Goal: Task Accomplishment & Management: Use online tool/utility

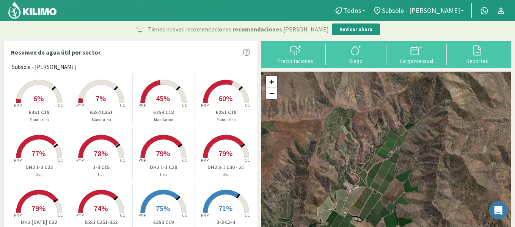
click at [53, 97] on rect at bounding box center [39, 104] width 61 height 61
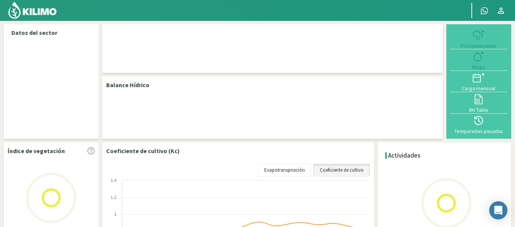
select select "34: Object"
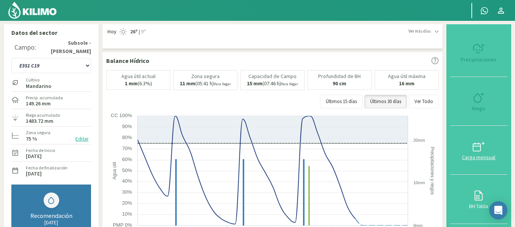
click at [482, 155] on div "Carga mensual" at bounding box center [478, 157] width 53 height 5
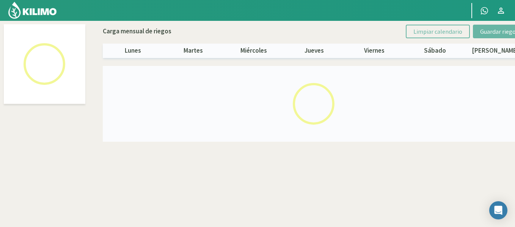
select select "34: Object"
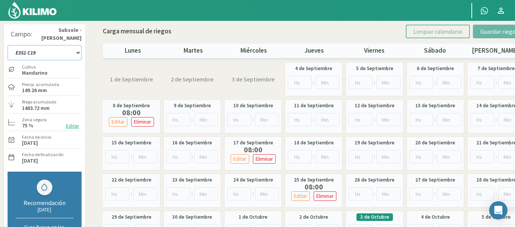
click at [45, 47] on select "1-1 C13 1-2 C14 1-3 C15 1-4 C16 2-1 C11 2-2 C7-8-9 2-3 C9-10-12 3-1 C1 3-2 C2-3…" at bounding box center [45, 52] width 74 height 15
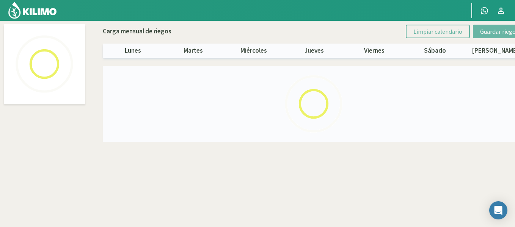
select select "24: Object"
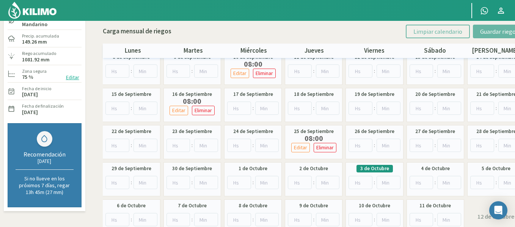
scroll to position [49, 0]
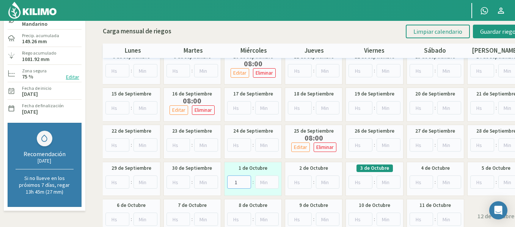
click at [246, 181] on input "1" at bounding box center [239, 182] width 24 height 13
click at [246, 181] on input "2" at bounding box center [239, 182] width 24 height 13
click at [246, 181] on input "3" at bounding box center [239, 182] width 24 height 13
click at [246, 181] on input "4" at bounding box center [239, 182] width 24 height 13
click at [246, 181] on input "5" at bounding box center [239, 182] width 24 height 13
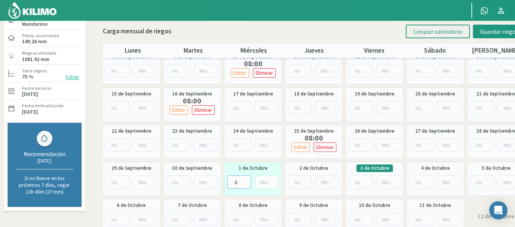
click at [246, 181] on input "6" at bounding box center [239, 182] width 24 height 13
click at [246, 181] on input "7" at bounding box center [239, 182] width 24 height 13
type input "8"
click at [246, 181] on input "8" at bounding box center [239, 182] width 24 height 13
click at [478, 35] on button "Guardar riegos" at bounding box center [499, 32] width 53 height 14
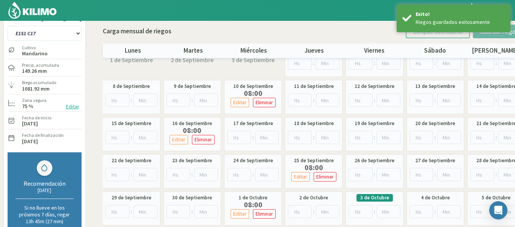
scroll to position [16, 0]
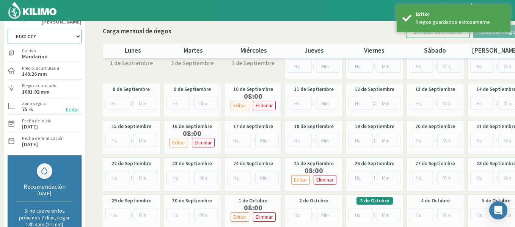
click at [37, 38] on select "1-1 C13 1-2 C14 1-3 C15 1-4 C16 2-1 C11 2-2 C7-8-9 2-3 C9-10-12 3-1 C1 3-2 C2-3…" at bounding box center [45, 36] width 74 height 15
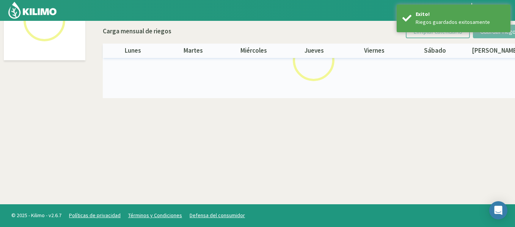
select select "25: Object"
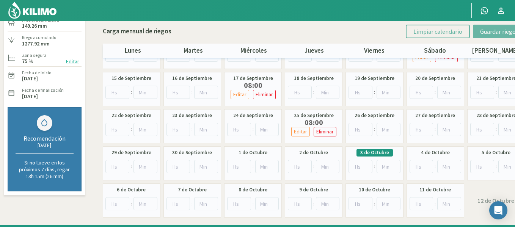
scroll to position [75, 0]
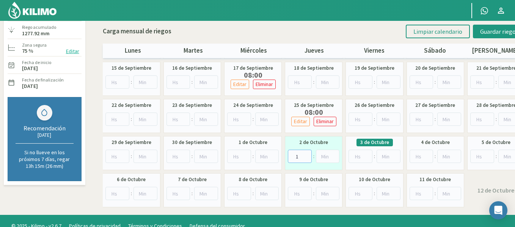
click at [307, 154] on input "1" at bounding box center [300, 156] width 24 height 13
click at [307, 154] on input "2" at bounding box center [300, 156] width 24 height 13
click at [307, 154] on input "3" at bounding box center [300, 156] width 24 height 13
click at [307, 154] on input "4" at bounding box center [300, 156] width 24 height 13
click at [307, 154] on input "5" at bounding box center [300, 156] width 24 height 13
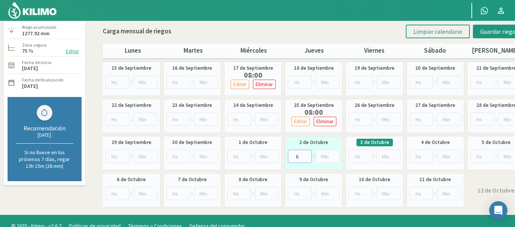
click at [307, 154] on input "6" at bounding box center [300, 156] width 24 height 13
click at [307, 154] on input "7" at bounding box center [300, 156] width 24 height 13
type input "8"
click at [307, 154] on input "8" at bounding box center [300, 156] width 24 height 13
click at [485, 33] on span "Guardar riegos" at bounding box center [499, 32] width 38 height 8
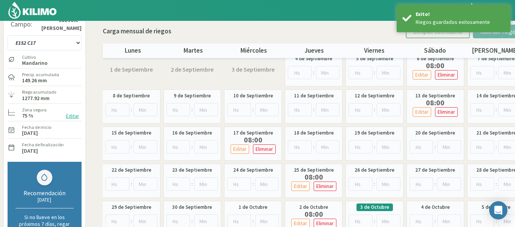
scroll to position [0, 0]
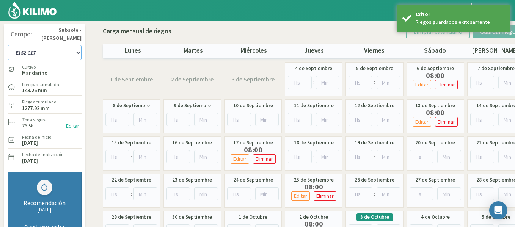
click at [54, 52] on select "1-1 C13 1-2 C14 1-3 C15 1-4 C16 2-1 C11 2-2 C7-8-9 2-3 C9-10-12 3-1 C1 3-2 C2-3…" at bounding box center [45, 52] width 74 height 15
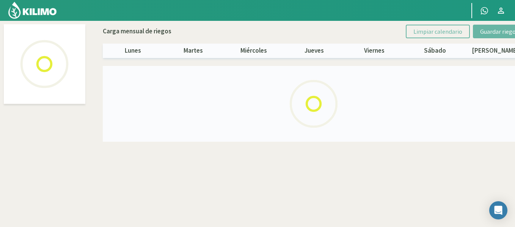
select select "26: Object"
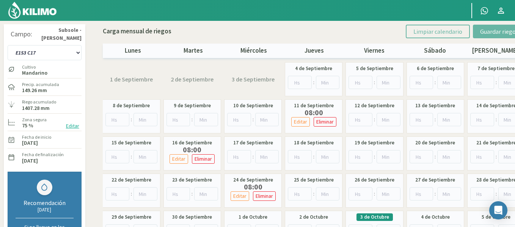
scroll to position [47, 0]
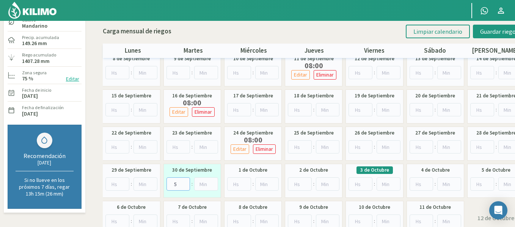
click at [185, 182] on input "5" at bounding box center [178, 183] width 24 height 13
click at [185, 182] on input "6" at bounding box center [178, 183] width 24 height 13
click at [185, 182] on input "7" at bounding box center [178, 183] width 24 height 13
type input "8"
click at [185, 182] on input "8" at bounding box center [178, 183] width 24 height 13
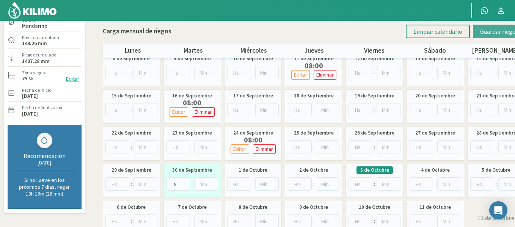
click at [477, 33] on button "Guardar riegos" at bounding box center [499, 32] width 53 height 14
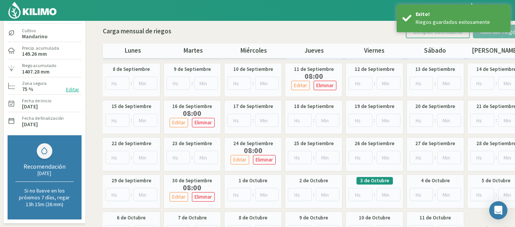
scroll to position [0, 0]
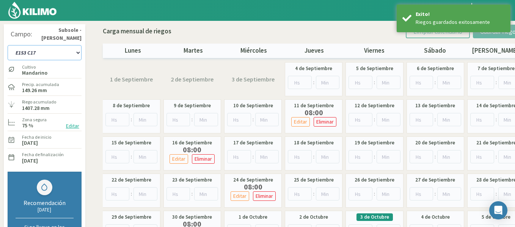
click at [55, 48] on select "1-1 C13 1-2 C14 1-3 C15 1-4 C16 2-1 C11 2-2 C7-8-9 2-3 C9-10-12 3-1 C1 3-2 C2-3…" at bounding box center [45, 52] width 74 height 15
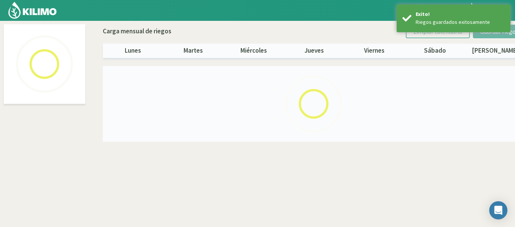
select select "27: Object"
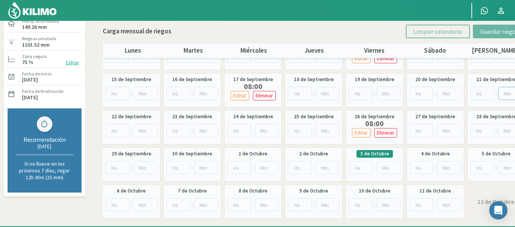
click at [512, 95] on input "number" at bounding box center [510, 93] width 24 height 13
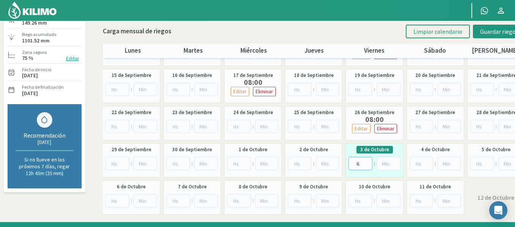
click at [366, 160] on input "6" at bounding box center [360, 163] width 24 height 13
click at [366, 160] on input "7" at bounding box center [360, 163] width 24 height 13
click at [366, 160] on input "8" at bounding box center [360, 163] width 24 height 13
click at [366, 160] on input "9" at bounding box center [360, 163] width 24 height 13
click at [366, 160] on input "10" at bounding box center [360, 163] width 24 height 13
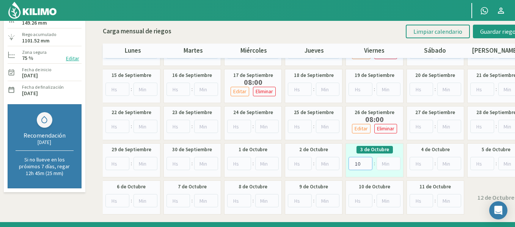
click at [368, 168] on input "10" at bounding box center [360, 163] width 24 height 13
click at [367, 168] on input "10" at bounding box center [360, 163] width 24 height 13
click at [367, 167] on input "10" at bounding box center [360, 163] width 24 height 13
click at [367, 165] on input "9" at bounding box center [360, 163] width 24 height 13
type input "8"
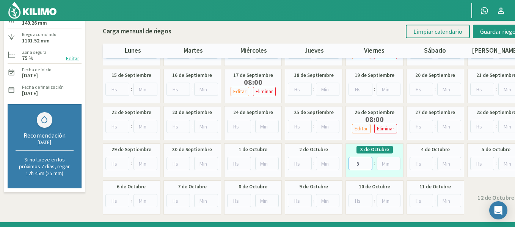
click at [367, 165] on input "8" at bounding box center [360, 163] width 24 height 13
click at [492, 30] on span "Guardar riegos" at bounding box center [499, 32] width 38 height 8
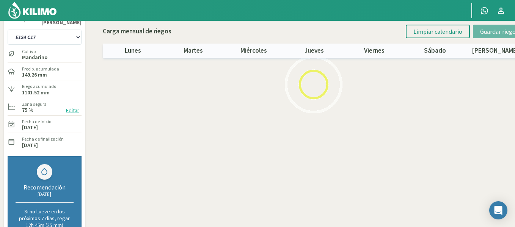
scroll to position [16, 0]
click at [49, 37] on select "1-1 C13 1-2 C14 1-3 C15 1-4 C16 2-1 C11 2-2 C7-8-9 2-3 C9-10-12 3-1 C1 3-2 C2-3…" at bounding box center [45, 36] width 74 height 15
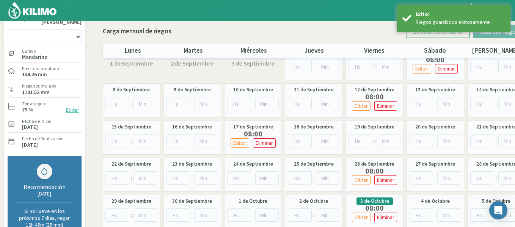
scroll to position [44, 0]
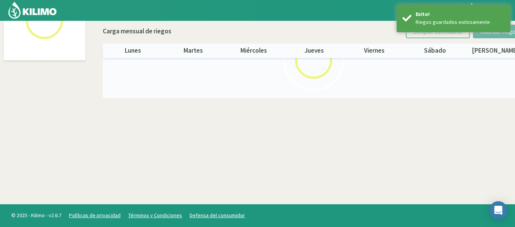
select select "28: Object"
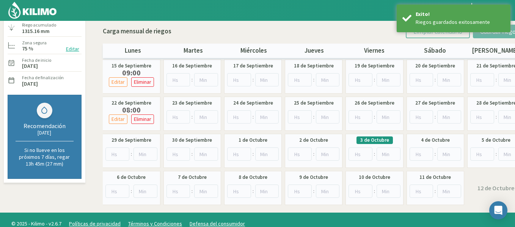
scroll to position [84, 0]
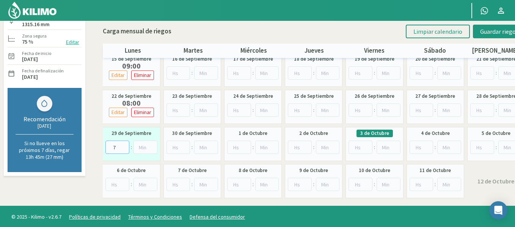
click at [125, 146] on input "7" at bounding box center [117, 147] width 24 height 13
click at [125, 146] on input "8" at bounding box center [117, 147] width 24 height 13
click at [125, 146] on input "9" at bounding box center [117, 147] width 24 height 13
type input "8"
click at [123, 149] on input "8" at bounding box center [117, 147] width 24 height 13
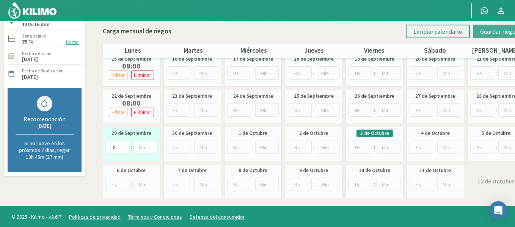
click at [501, 28] on span "Guardar riegos" at bounding box center [499, 32] width 38 height 8
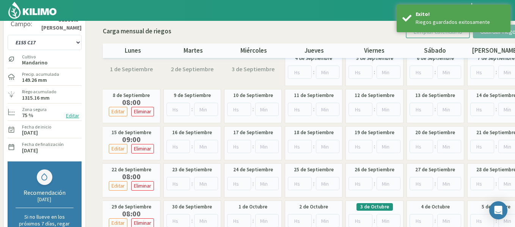
scroll to position [0, 0]
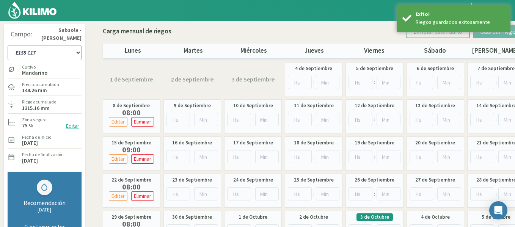
click at [69, 52] on select "1-1 C13 1-2 C14 1-3 C15 1-4 C16 2-1 C11 2-2 C7-8-9 2-3 C9-10-12 3-1 C1 3-2 C2-3…" at bounding box center [45, 52] width 74 height 15
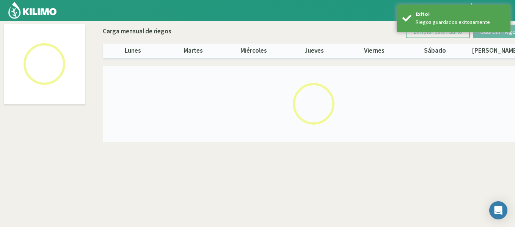
select select "29: Object"
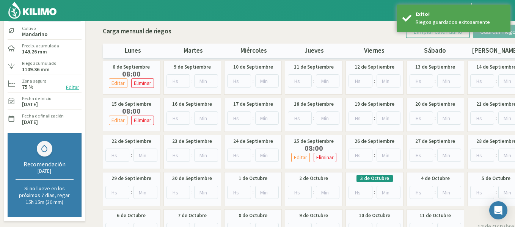
scroll to position [85, 0]
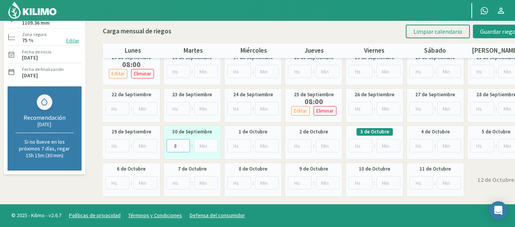
type input "8"
click at [185, 143] on input "8" at bounding box center [178, 145] width 24 height 13
click at [482, 29] on span "Guardar riegos" at bounding box center [499, 32] width 38 height 8
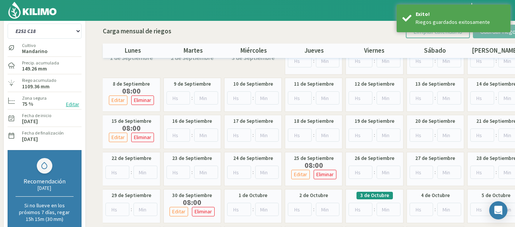
scroll to position [0, 0]
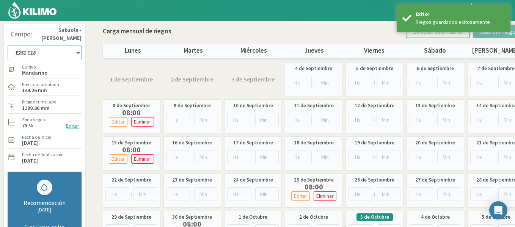
click at [51, 52] on select "1-1 C13 1-2 C14 1-3 C15 1-4 C16 2-1 C11 2-2 C7-8-9 2-3 C9-10-12 3-1 C1 3-2 C2-3…" at bounding box center [45, 52] width 74 height 15
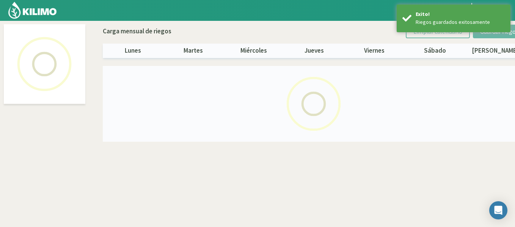
select select "30: Object"
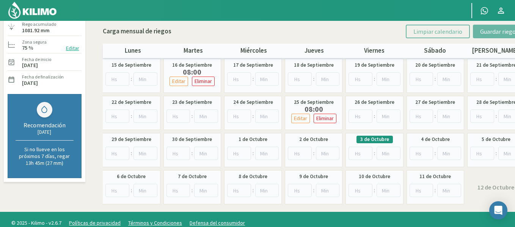
scroll to position [78, 0]
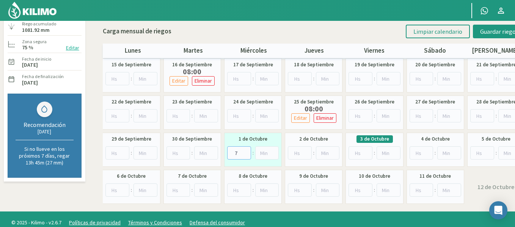
click at [246, 151] on input "7" at bounding box center [239, 152] width 24 height 13
type input "8"
click at [246, 151] on input "8" at bounding box center [239, 152] width 24 height 13
click at [507, 26] on button "Guardar riegos" at bounding box center [499, 32] width 53 height 14
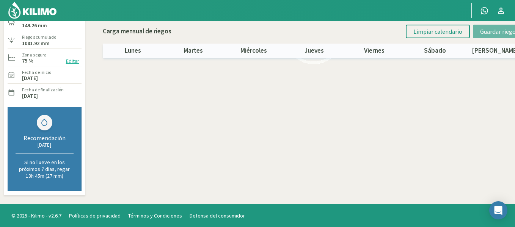
scroll to position [0, 0]
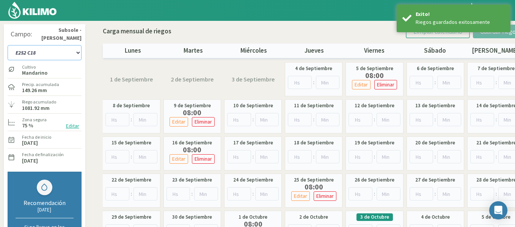
click at [62, 52] on select "1-1 C13 1-2 C14 1-3 C15 1-4 C16 2-1 C11 2-2 C7-8-9 2-3 C9-10-12 3-1 C1 3-2 C2-3…" at bounding box center [45, 52] width 74 height 15
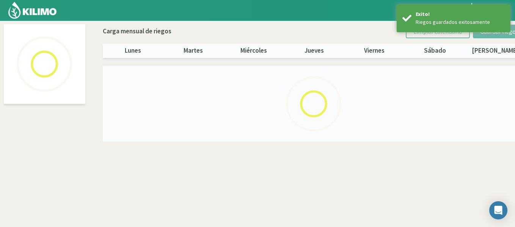
select select "31: Object"
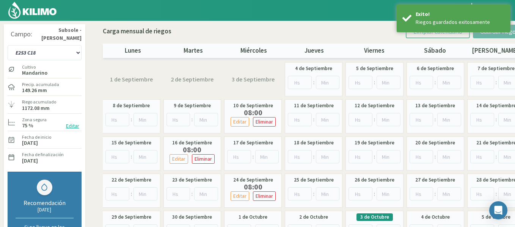
scroll to position [38, 0]
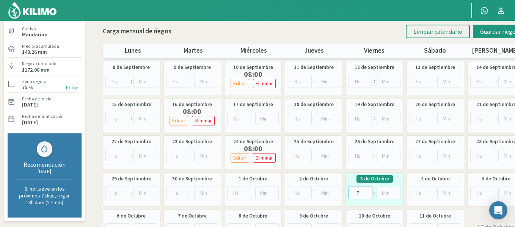
click at [367, 189] on input "7" at bounding box center [360, 192] width 24 height 13
type input "8"
click at [367, 189] on input "8" at bounding box center [360, 192] width 24 height 13
click at [474, 33] on button "Guardar riegos" at bounding box center [499, 32] width 53 height 14
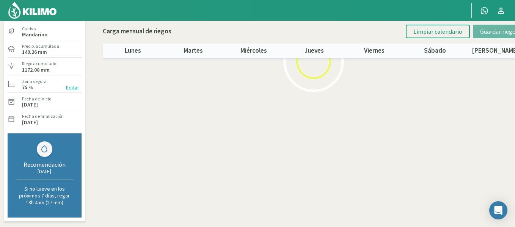
scroll to position [0, 0]
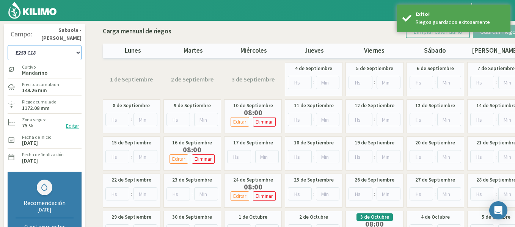
click at [51, 51] on select "1-1 C13 1-2 C14 1-3 C15 1-4 C16 2-1 C11 2-2 C7-8-9 2-3 C9-10-12 3-1 C1 3-2 C2-3…" at bounding box center [45, 52] width 74 height 15
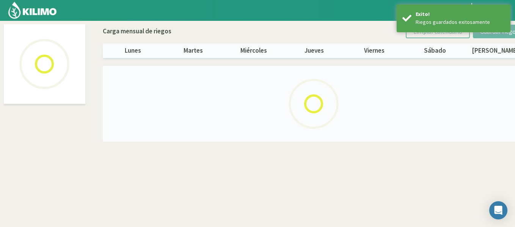
select select "32: Object"
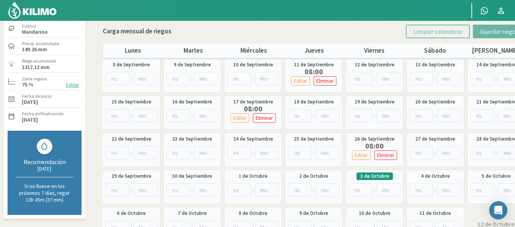
scroll to position [64, 0]
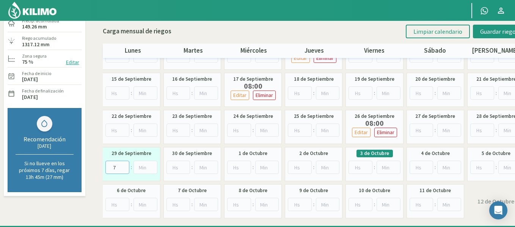
click at [122, 164] on input "7" at bounding box center [117, 167] width 24 height 13
type input "8"
click at [122, 164] on input "8" at bounding box center [117, 167] width 24 height 13
click at [488, 31] on span "Guardar riegos" at bounding box center [499, 32] width 38 height 8
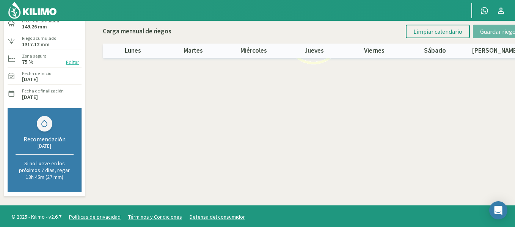
scroll to position [0, 0]
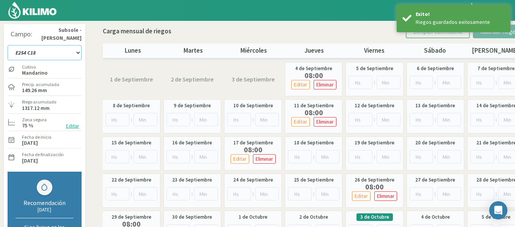
click at [46, 55] on select "1-1 C13 1-2 C14 1-3 C15 1-4 C16 2-1 C11 2-2 C7-8-9 2-3 C9-10-12 3-1 C1 3-2 C2-3…" at bounding box center [45, 52] width 74 height 15
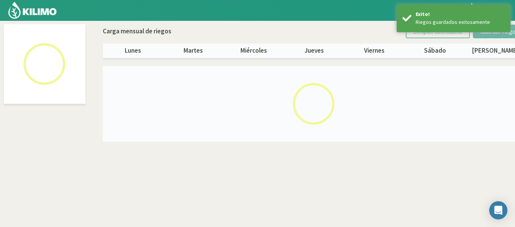
select select "33: Object"
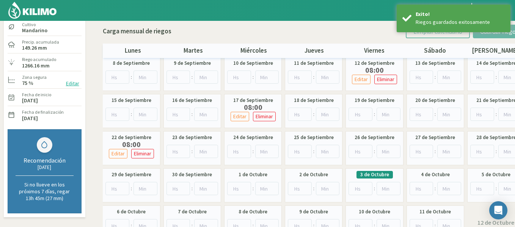
scroll to position [55, 0]
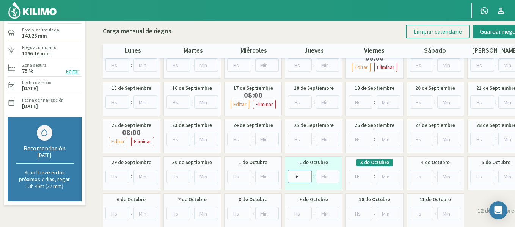
click at [306, 174] on input "6" at bounding box center [300, 176] width 24 height 13
click at [306, 174] on input "7" at bounding box center [300, 176] width 24 height 13
click at [306, 174] on input "8" at bounding box center [300, 176] width 24 height 13
click at [306, 174] on input "9" at bounding box center [300, 176] width 24 height 13
type input "8"
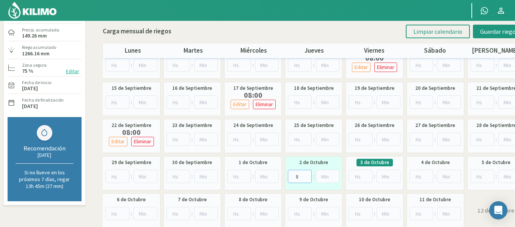
click at [305, 178] on input "8" at bounding box center [300, 176] width 24 height 13
click at [484, 36] on button "Guardar riegos" at bounding box center [499, 32] width 53 height 14
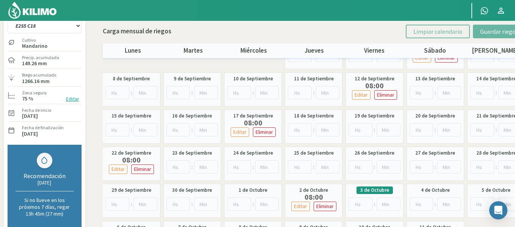
scroll to position [9, 0]
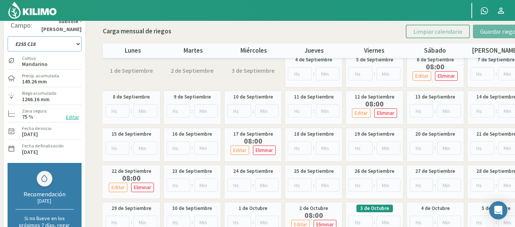
click at [56, 47] on select "1-1 C13 1-2 C14 1-3 C15 1-4 C16 2-1 C11 2-2 C7-8-9 2-3 C9-10-12 3-1 C1 3-2 C2-3…" at bounding box center [45, 43] width 74 height 15
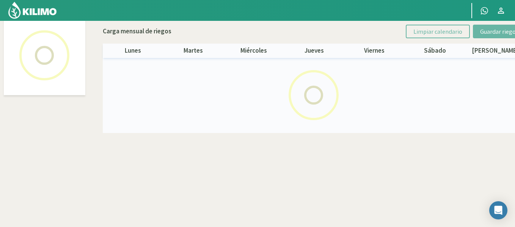
scroll to position [44, 0]
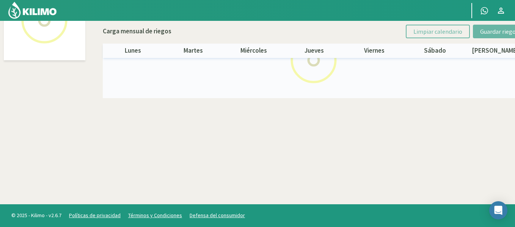
select select "34: Object"
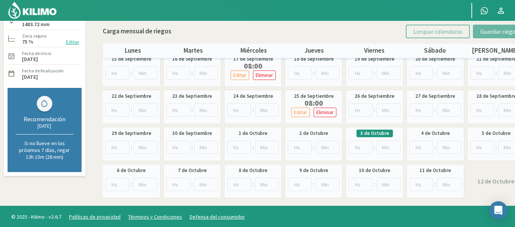
scroll to position [85, 0]
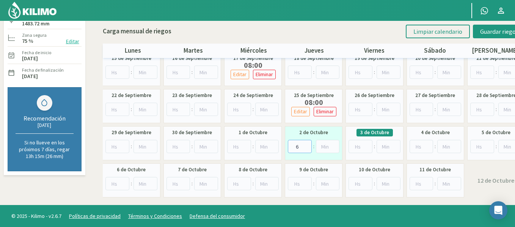
click at [308, 145] on input "6" at bounding box center [300, 146] width 24 height 13
click at [308, 145] on input "7" at bounding box center [300, 146] width 24 height 13
type input "8"
click at [308, 145] on input "8" at bounding box center [300, 146] width 24 height 13
click at [488, 33] on span "Guardar riegos" at bounding box center [499, 32] width 38 height 8
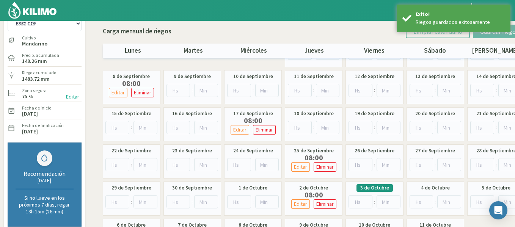
scroll to position [3, 0]
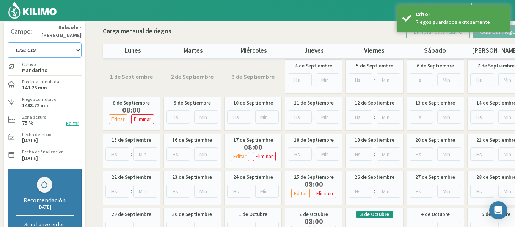
click at [74, 44] on select "1-1 C13 1-2 C14 1-3 C15 1-4 C16 2-1 C11 2-2 C7-8-9 2-3 C9-10-12 3-1 C1 3-2 C2-3…" at bounding box center [45, 49] width 74 height 15
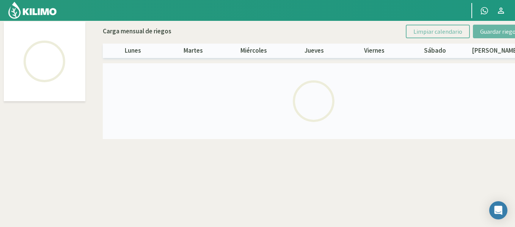
scroll to position [44, 0]
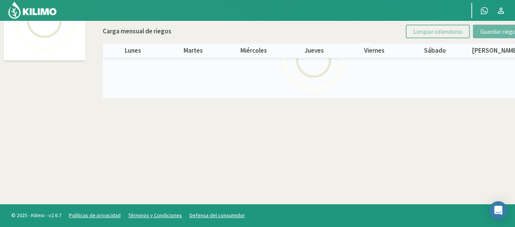
select select "35: Object"
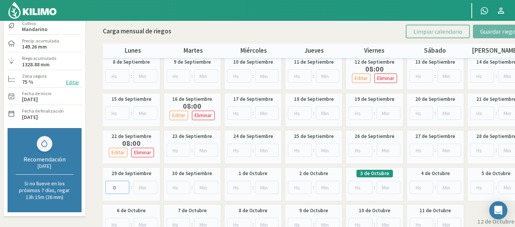
click at [124, 187] on input "0" at bounding box center [117, 187] width 24 height 13
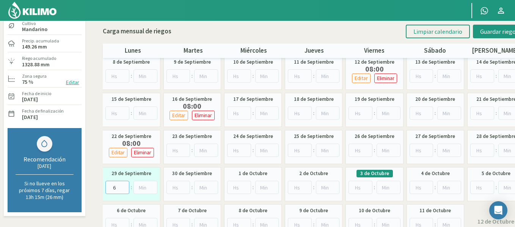
click at [124, 186] on input "6" at bounding box center [117, 187] width 24 height 13
click at [124, 186] on input "7" at bounding box center [117, 187] width 24 height 13
type input "8"
click at [124, 186] on input "8" at bounding box center [117, 187] width 24 height 13
click at [487, 30] on span "Guardar riegos" at bounding box center [499, 32] width 38 height 8
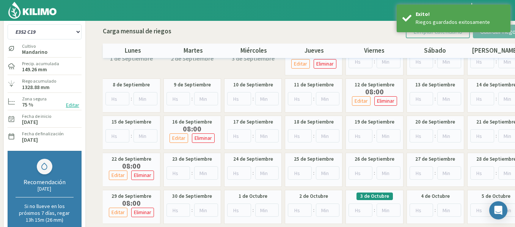
scroll to position [0, 0]
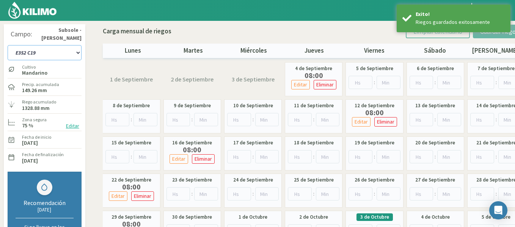
click at [71, 46] on select "1-1 C13 1-2 C14 1-3 C15 1-4 C16 2-1 C11 2-2 C7-8-9 2-3 C9-10-12 3-1 C1 3-2 C2-3…" at bounding box center [45, 52] width 74 height 15
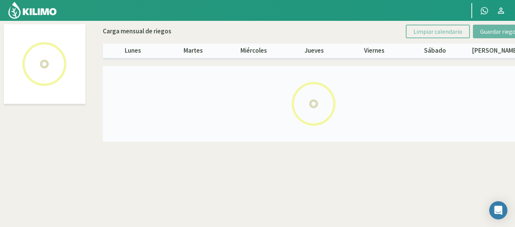
select select "36: Object"
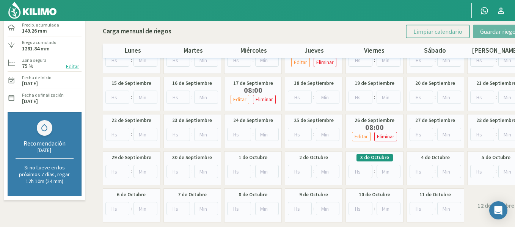
scroll to position [62, 0]
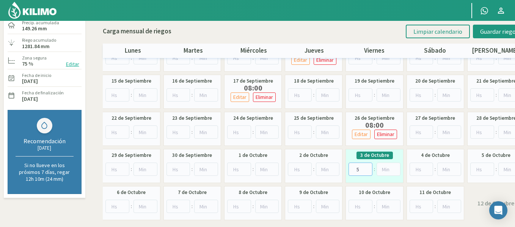
click at [368, 167] on input "5" at bounding box center [360, 169] width 24 height 13
click at [368, 167] on input "6" at bounding box center [360, 169] width 24 height 13
click at [368, 167] on input "7" at bounding box center [360, 169] width 24 height 13
type input "8"
click at [366, 167] on input "8" at bounding box center [360, 169] width 24 height 13
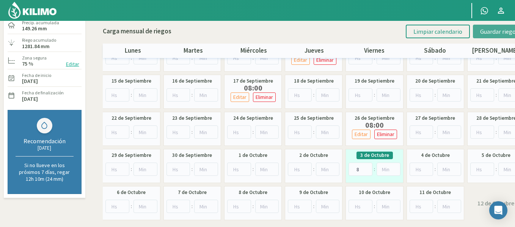
click at [478, 35] on button "Guardar riegos" at bounding box center [499, 32] width 53 height 14
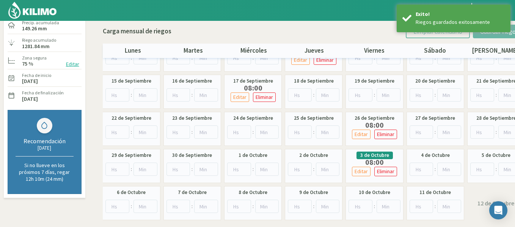
scroll to position [0, 0]
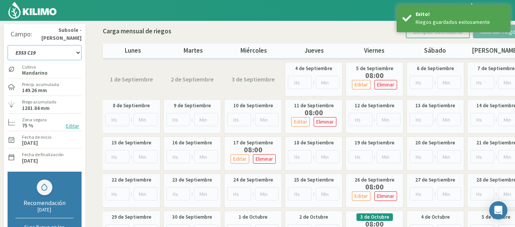
click at [72, 55] on select "1-1 C13 1-2 C14 1-3 C15 1-4 C16 2-1 C11 2-2 C7-8-9 2-3 C9-10-12 3-1 C1 3-2 C2-3…" at bounding box center [45, 52] width 74 height 15
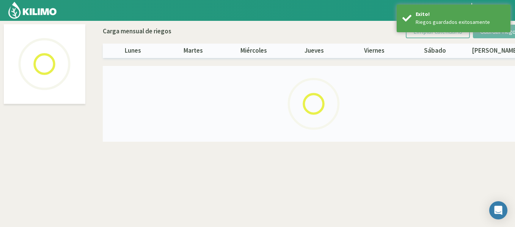
select select "37: Object"
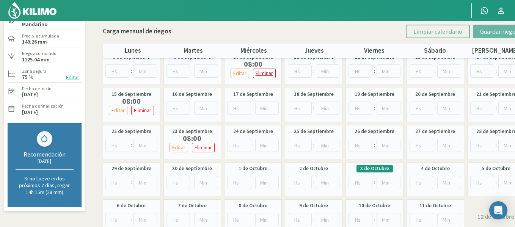
scroll to position [52, 0]
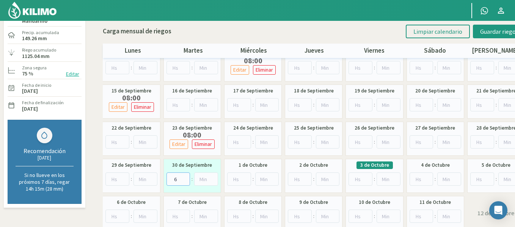
click at [184, 176] on input "6" at bounding box center [178, 179] width 24 height 13
click at [184, 176] on input "7" at bounding box center [178, 179] width 24 height 13
type input "8"
click at [184, 176] on input "8" at bounding box center [178, 179] width 24 height 13
click at [489, 34] on span "Guardar riegos" at bounding box center [499, 32] width 38 height 8
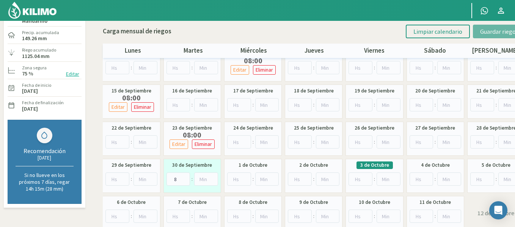
scroll to position [0, 0]
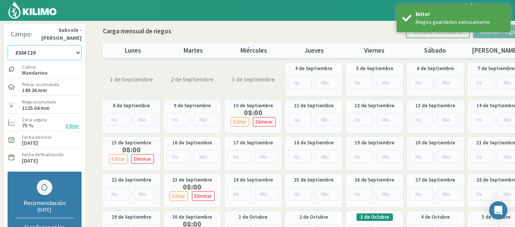
click at [39, 51] on select "1-1 C13 1-2 C14 1-3 C15 1-4 C16 2-1 C11 2-2 C7-8-9 2-3 C9-10-12 3-1 C1 3-2 C2-3…" at bounding box center [45, 52] width 74 height 15
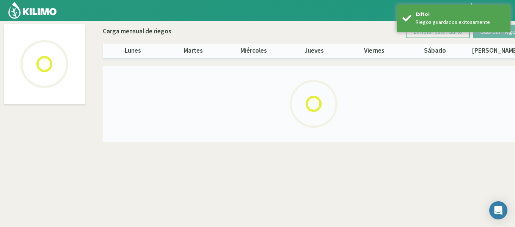
select select "38: Object"
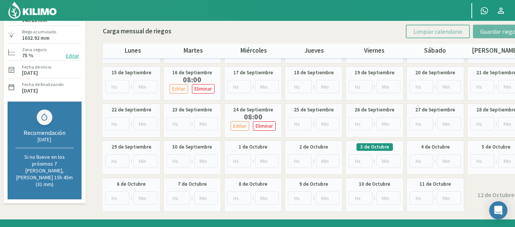
scroll to position [71, 0]
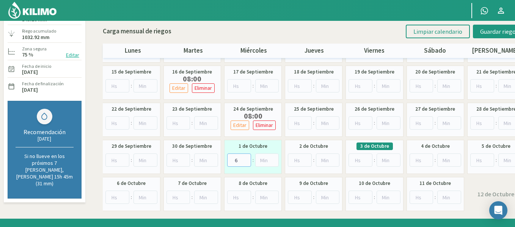
click at [246, 159] on input "6" at bounding box center [239, 160] width 24 height 13
click at [246, 159] on input "7" at bounding box center [239, 160] width 24 height 13
type input "8"
click at [246, 159] on input "8" at bounding box center [239, 160] width 24 height 13
click at [488, 36] on button "Guardar riegos" at bounding box center [499, 32] width 53 height 14
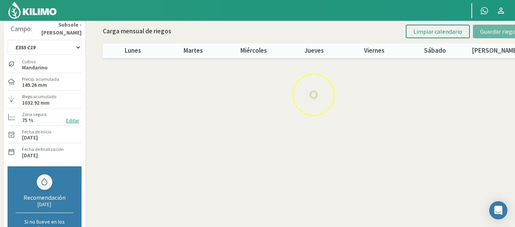
scroll to position [5, 0]
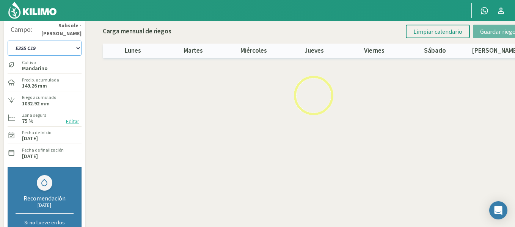
click at [52, 50] on select "1-1 C13 1-2 C14 1-3 C15 1-4 C16 2-1 C11 2-2 C7-8-9 2-3 C9-10-12 3-1 C1 3-2 C2-3…" at bounding box center [45, 48] width 74 height 15
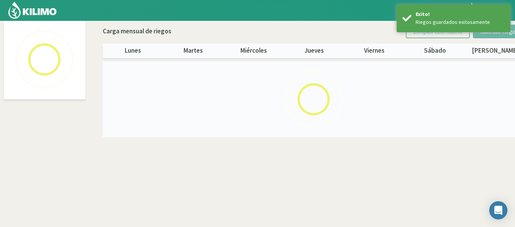
scroll to position [44, 0]
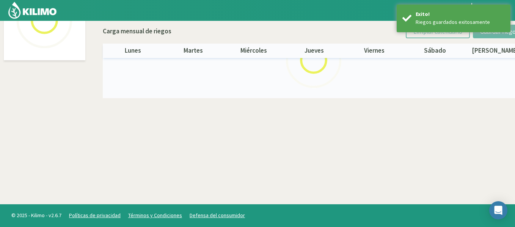
select select "39: Object"
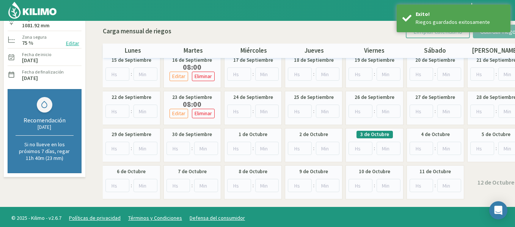
scroll to position [85, 0]
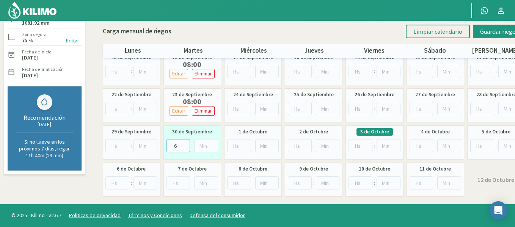
click at [185, 144] on input "6" at bounding box center [178, 145] width 24 height 13
click at [185, 144] on input "7" at bounding box center [178, 145] width 24 height 13
type input "8"
click at [185, 144] on input "8" at bounding box center [178, 145] width 24 height 13
click at [494, 39] on div "Carga mensual de riegos Limpiar calendario Guardar riegos lunes martes miércole…" at bounding box center [314, 39] width 423 height 37
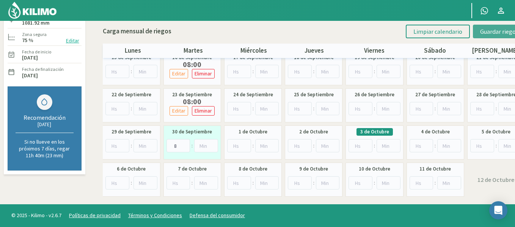
click at [486, 38] on button "Guardar riegos" at bounding box center [499, 32] width 53 height 14
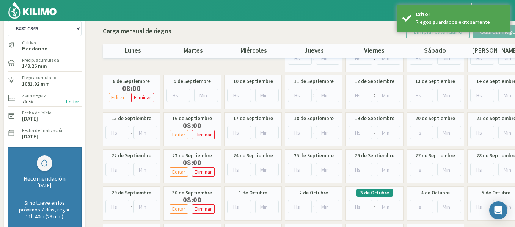
scroll to position [2, 0]
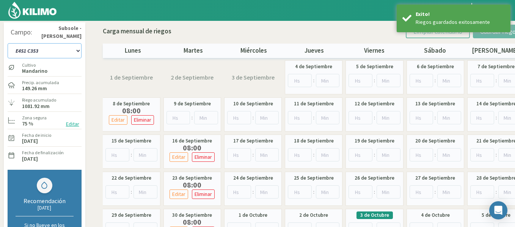
click at [57, 53] on select "1-1 C13 1-2 C14 1-3 C15 1-4 C16 2-1 C11 2-2 C7-8-9 2-3 C9-10-12 3-1 C1 3-2 C2-3…" at bounding box center [45, 50] width 74 height 15
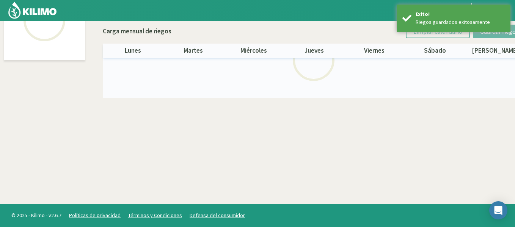
select select "40: Object"
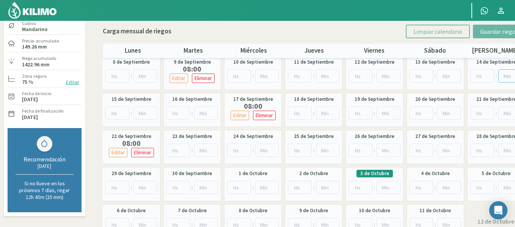
drag, startPoint x: 501, startPoint y: 80, endPoint x: 516, endPoint y: 111, distance: 34.3
click at [515, 111] on html "Principal Contactar ejecutivo Perfil Perfil Salir Campo: Subsole - [GEOGRAPHIC_…" at bounding box center [257, 69] width 515 height 227
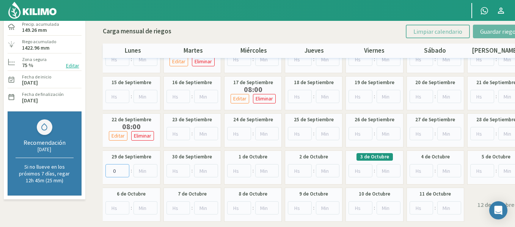
click at [124, 169] on input "0" at bounding box center [117, 170] width 24 height 13
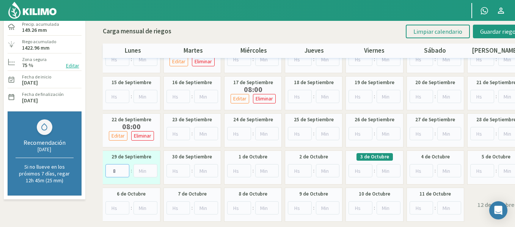
type input "8"
click at [124, 169] on input "8" at bounding box center [117, 170] width 24 height 13
drag, startPoint x: 490, startPoint y: 33, endPoint x: 504, endPoint y: 36, distance: 14.4
click at [490, 33] on span "Guardar riegos" at bounding box center [499, 32] width 38 height 8
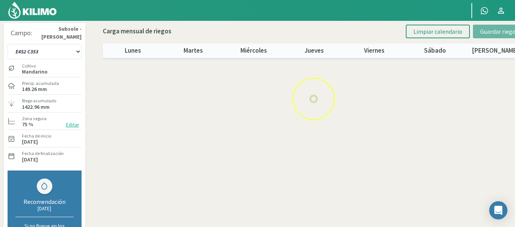
scroll to position [0, 0]
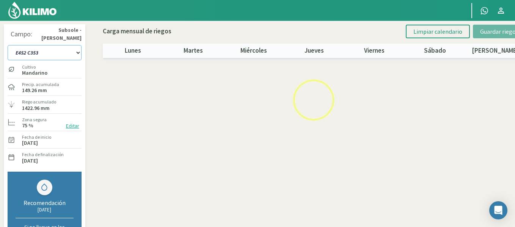
click at [37, 52] on select "1-1 C13 1-2 C14 1-3 C15 1-4 C16 2-1 C11 2-2 C7-8-9 2-3 C9-10-12 3-1 C1 3-2 C2-3…" at bounding box center [45, 52] width 74 height 15
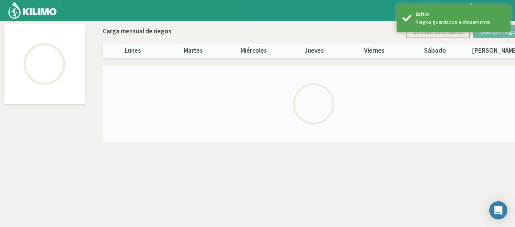
select select "41: Object"
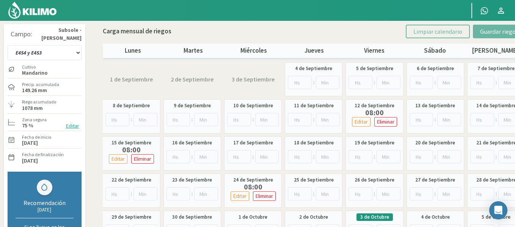
scroll to position [40, 0]
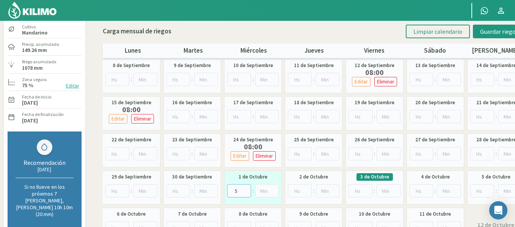
click at [245, 188] on input "5" at bounding box center [239, 190] width 24 height 13
click at [245, 188] on input "6" at bounding box center [239, 190] width 24 height 13
click at [245, 188] on input "7" at bounding box center [239, 190] width 24 height 13
type input "8"
click at [245, 187] on input "8" at bounding box center [239, 190] width 24 height 13
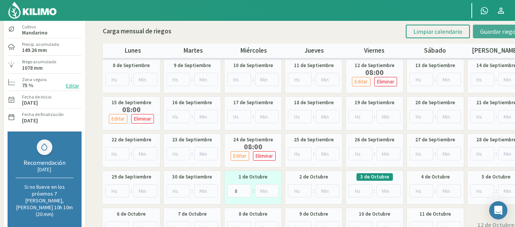
click at [488, 37] on button "Guardar riegos" at bounding box center [499, 32] width 53 height 14
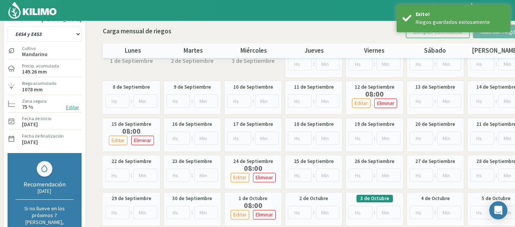
scroll to position [0, 0]
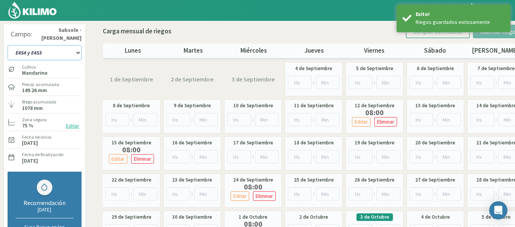
click at [39, 53] on select "1-1 C13 1-2 C14 1-3 C15 1-4 C16 2-1 C11 2-2 C7-8-9 2-3 C9-10-12 3-1 C1 3-2 C2-3…" at bounding box center [45, 52] width 74 height 15
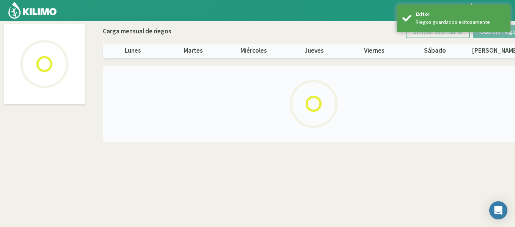
select select "42: Object"
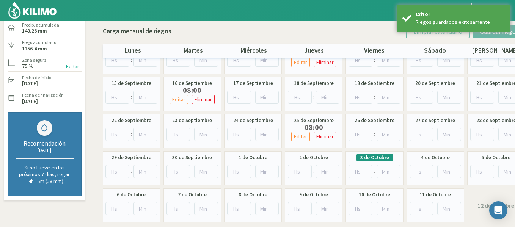
scroll to position [66, 0]
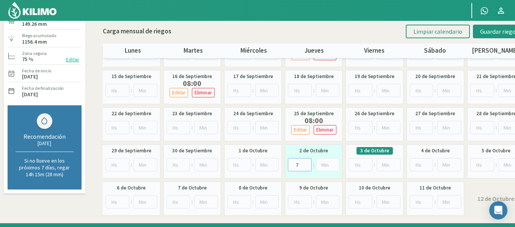
click at [307, 162] on input "7" at bounding box center [300, 164] width 24 height 13
type input "8"
click at [307, 162] on input "8" at bounding box center [300, 164] width 24 height 13
click at [502, 28] on span "Guardar riegos" at bounding box center [499, 32] width 38 height 8
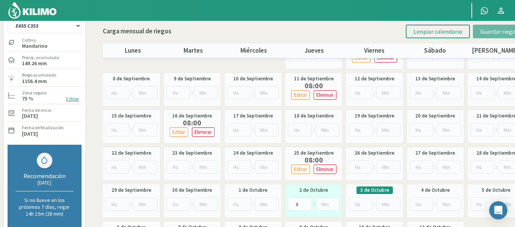
scroll to position [0, 0]
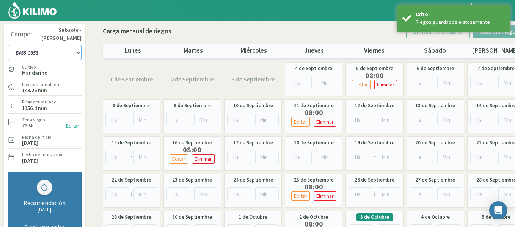
click at [36, 53] on select "1-1 C13 1-2 C14 1-3 C15 1-4 C16 2-1 C11 2-2 C7-8-9 2-3 C9-10-12 3-1 C1 3-2 C2-3…" at bounding box center [45, 52] width 74 height 15
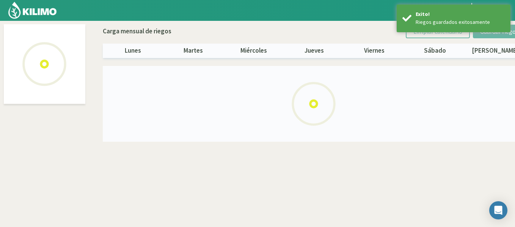
select select "43: Object"
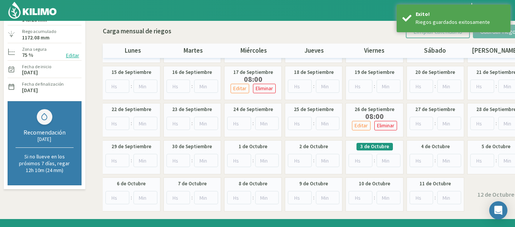
scroll to position [75, 0]
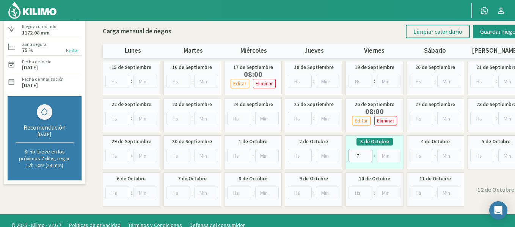
click at [369, 153] on input "7" at bounding box center [360, 155] width 24 height 13
type input "8"
click at [369, 153] on input "8" at bounding box center [360, 155] width 24 height 13
click at [485, 27] on button "Guardar riegos" at bounding box center [499, 32] width 53 height 14
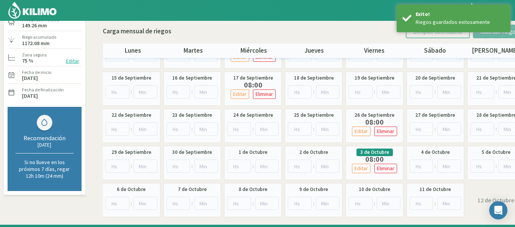
scroll to position [0, 0]
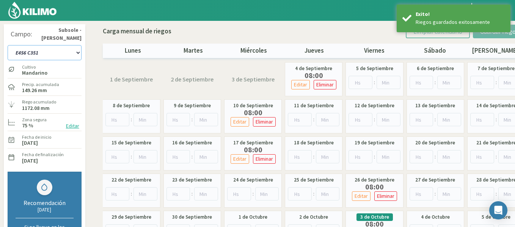
click at [69, 45] on select "1-1 C13 1-2 C14 1-3 C15 1-4 C16 2-1 C11 2-2 C7-8-9 2-3 C9-10-12 3-1 C1 3-2 C2-3…" at bounding box center [45, 52] width 74 height 15
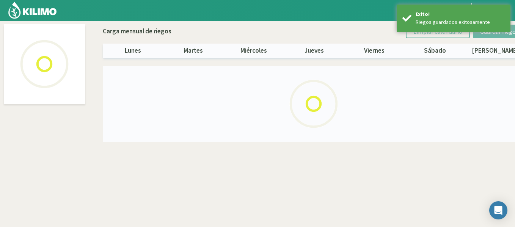
select select "44: Object"
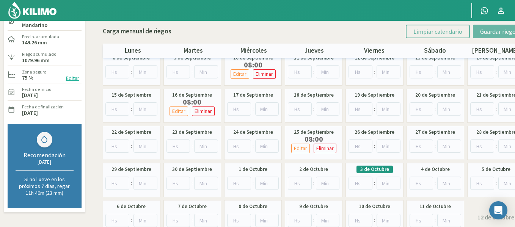
scroll to position [49, 0]
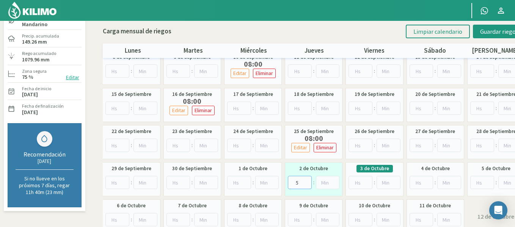
click at [306, 180] on input "5" at bounding box center [300, 182] width 24 height 13
click at [306, 180] on input "6" at bounding box center [300, 182] width 24 height 13
click at [306, 180] on input "7" at bounding box center [300, 182] width 24 height 13
type input "8"
click at [306, 180] on input "8" at bounding box center [300, 182] width 24 height 13
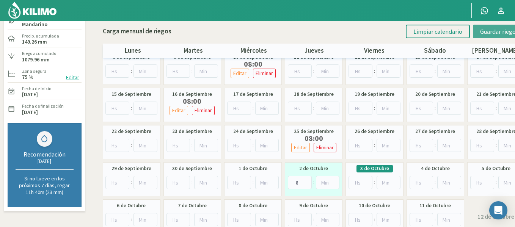
click at [487, 29] on span "Guardar riegos" at bounding box center [499, 32] width 38 height 8
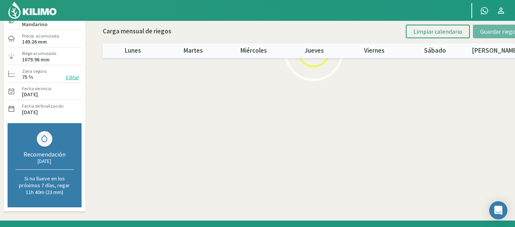
scroll to position [0, 0]
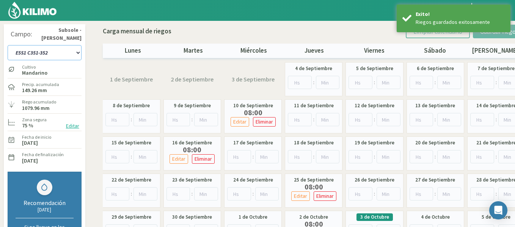
click at [22, 55] on select "1-1 C13 1-2 C14 1-3 C15 1-4 C16 2-1 C11 2-2 C7-8-9 2-3 C9-10-12 3-1 C1 3-2 C2-3…" at bounding box center [45, 52] width 74 height 15
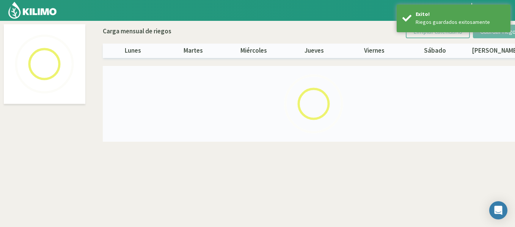
select select "45: Object"
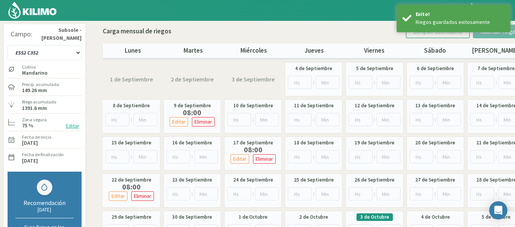
scroll to position [40, 0]
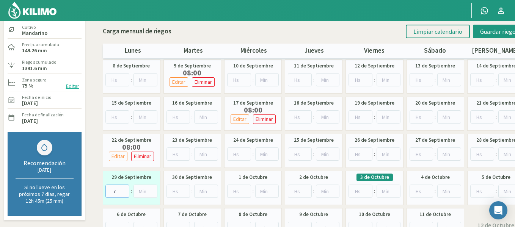
click at [122, 190] on input "7" at bounding box center [117, 191] width 24 height 13
type input "8"
click at [122, 190] on input "8" at bounding box center [117, 191] width 24 height 13
click at [482, 35] on span "Guardar riegos" at bounding box center [499, 32] width 38 height 8
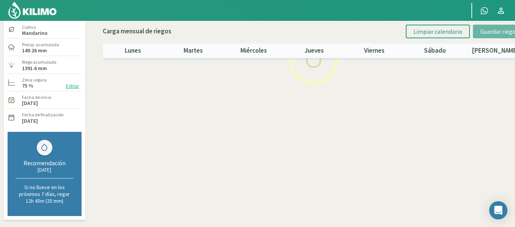
scroll to position [0, 0]
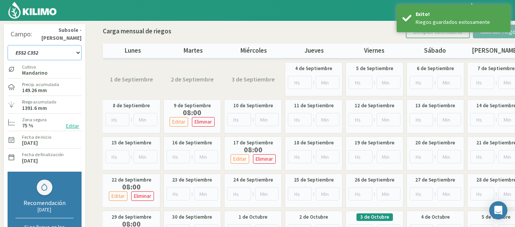
click at [32, 57] on select "1-1 C13 1-2 C14 1-3 C15 1-4 C16 2-1 C11 2-2 C7-8-9 2-3 C9-10-12 3-1 C1 3-2 C2-3…" at bounding box center [45, 52] width 74 height 15
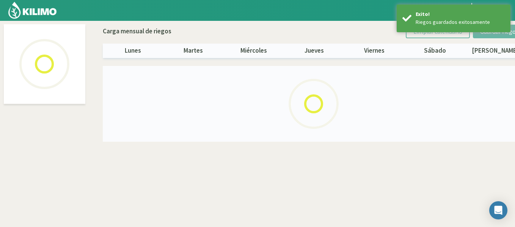
select select "46: Object"
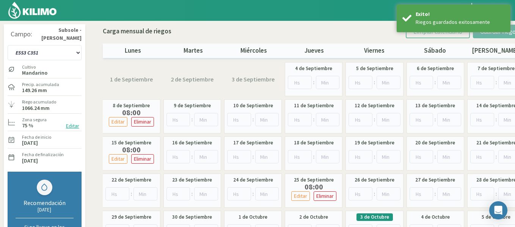
scroll to position [42, 0]
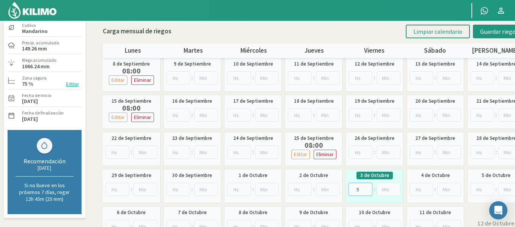
click at [366, 187] on input "5" at bounding box center [360, 189] width 24 height 13
click at [366, 187] on input "6" at bounding box center [360, 189] width 24 height 13
click at [366, 187] on input "7" at bounding box center [360, 189] width 24 height 13
type input "8"
click at [366, 187] on input "8" at bounding box center [360, 189] width 24 height 13
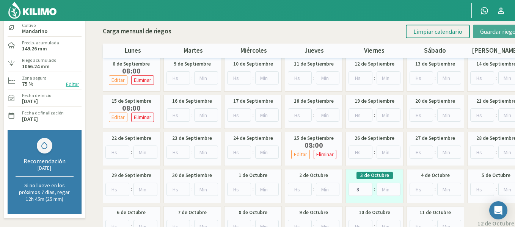
click at [490, 31] on span "Guardar riegos" at bounding box center [499, 32] width 38 height 8
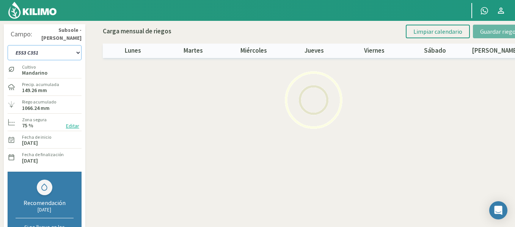
click at [28, 47] on select "1-1 C13 1-2 C14 1-3 C15 1-4 C16 2-1 C11 2-2 C7-8-9 2-3 C9-10-12 3-1 C1 3-2 C2-3…" at bounding box center [45, 52] width 74 height 15
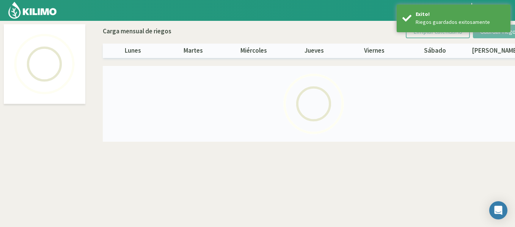
select select "47: Object"
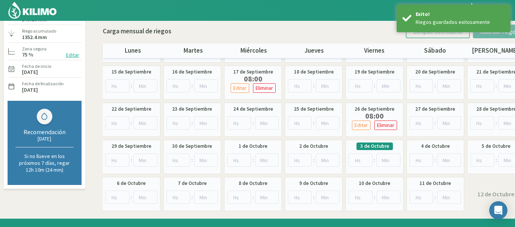
scroll to position [74, 0]
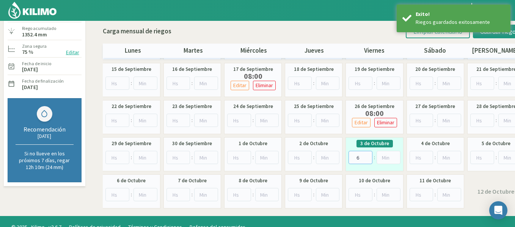
click at [367, 154] on input "6" at bounding box center [360, 157] width 24 height 13
click at [367, 154] on input "7" at bounding box center [360, 157] width 24 height 13
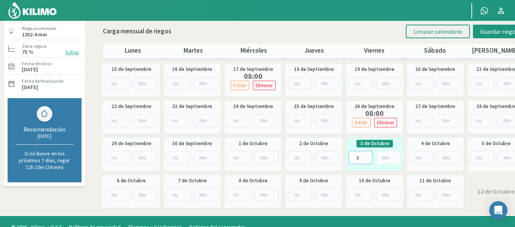
type input "8"
click at [367, 154] on input "8" at bounding box center [360, 157] width 24 height 13
click at [504, 35] on span "Guardar riegos" at bounding box center [499, 32] width 38 height 8
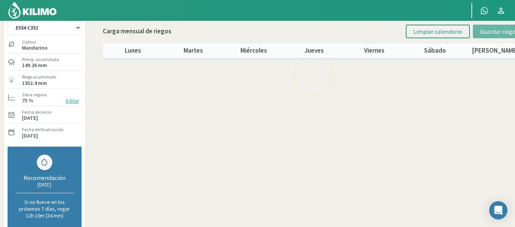
scroll to position [3, 0]
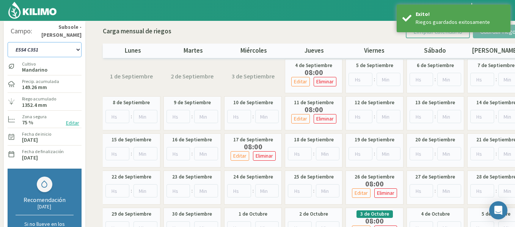
click at [53, 44] on select "1-1 C13 1-2 C14 1-3 C15 1-4 C16 2-1 C11 2-2 C7-8-9 2-3 C9-10-12 3-1 C1 3-2 C2-3…" at bounding box center [45, 49] width 74 height 15
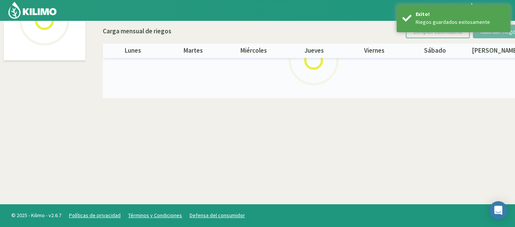
select select "48: Object"
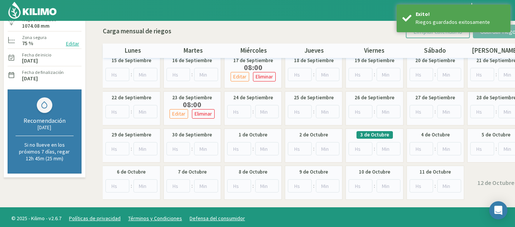
scroll to position [85, 0]
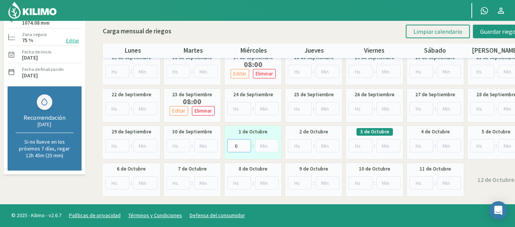
click at [246, 142] on input "6" at bounding box center [239, 145] width 24 height 13
click at [246, 142] on input "7" at bounding box center [239, 145] width 24 height 13
type input "8"
click at [247, 144] on input "8" at bounding box center [239, 145] width 24 height 13
click at [479, 36] on button "Guardar riegos" at bounding box center [499, 32] width 53 height 14
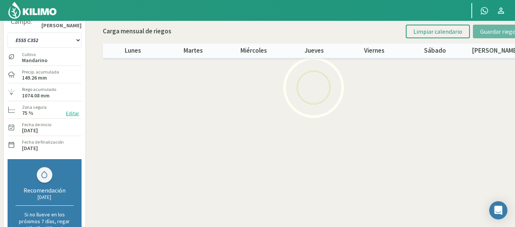
scroll to position [0, 0]
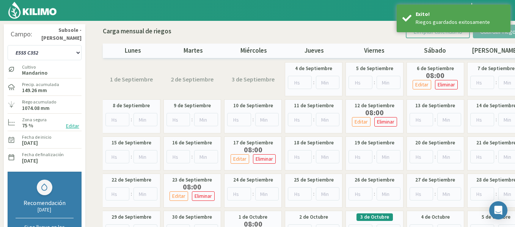
drag, startPoint x: 22, startPoint y: 13, endPoint x: 27, endPoint y: 13, distance: 5.3
click at [22, 13] on img at bounding box center [33, 10] width 50 height 18
